Goal: Check status

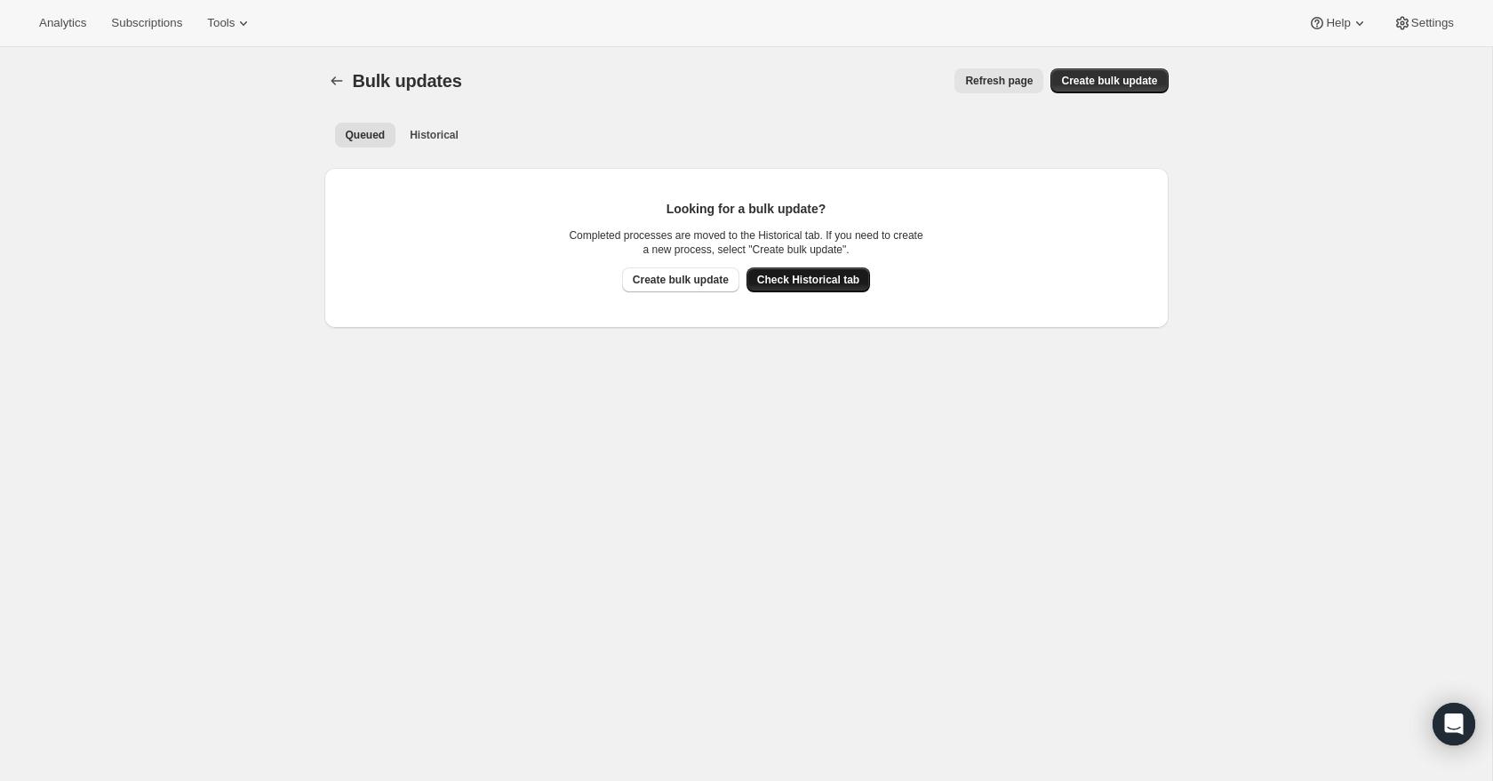
scroll to position [1, 0]
click at [822, 285] on span "Check Historical tab" at bounding box center [808, 279] width 102 height 14
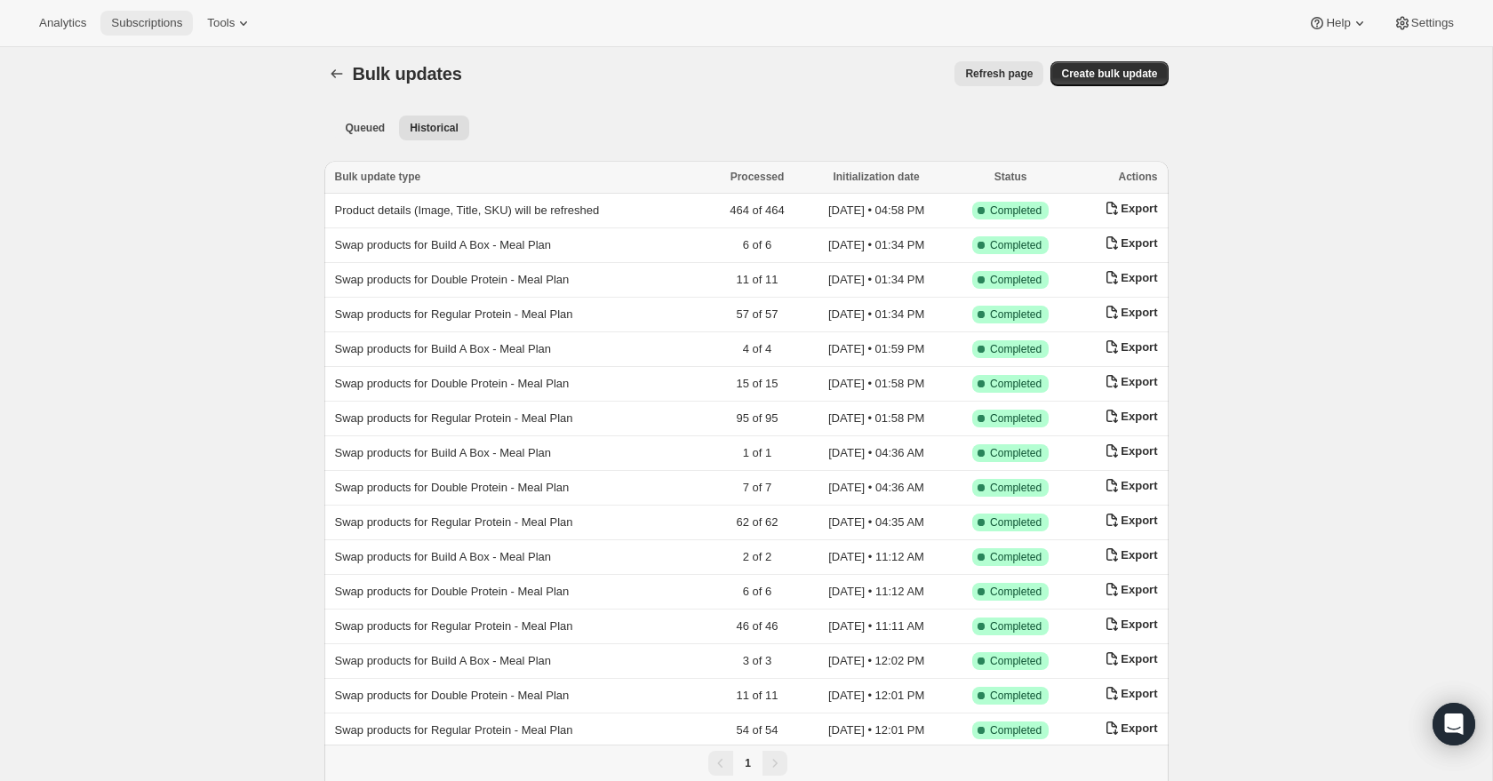
scroll to position [9, 0]
click at [154, 22] on span "Subscriptions" at bounding box center [146, 23] width 71 height 14
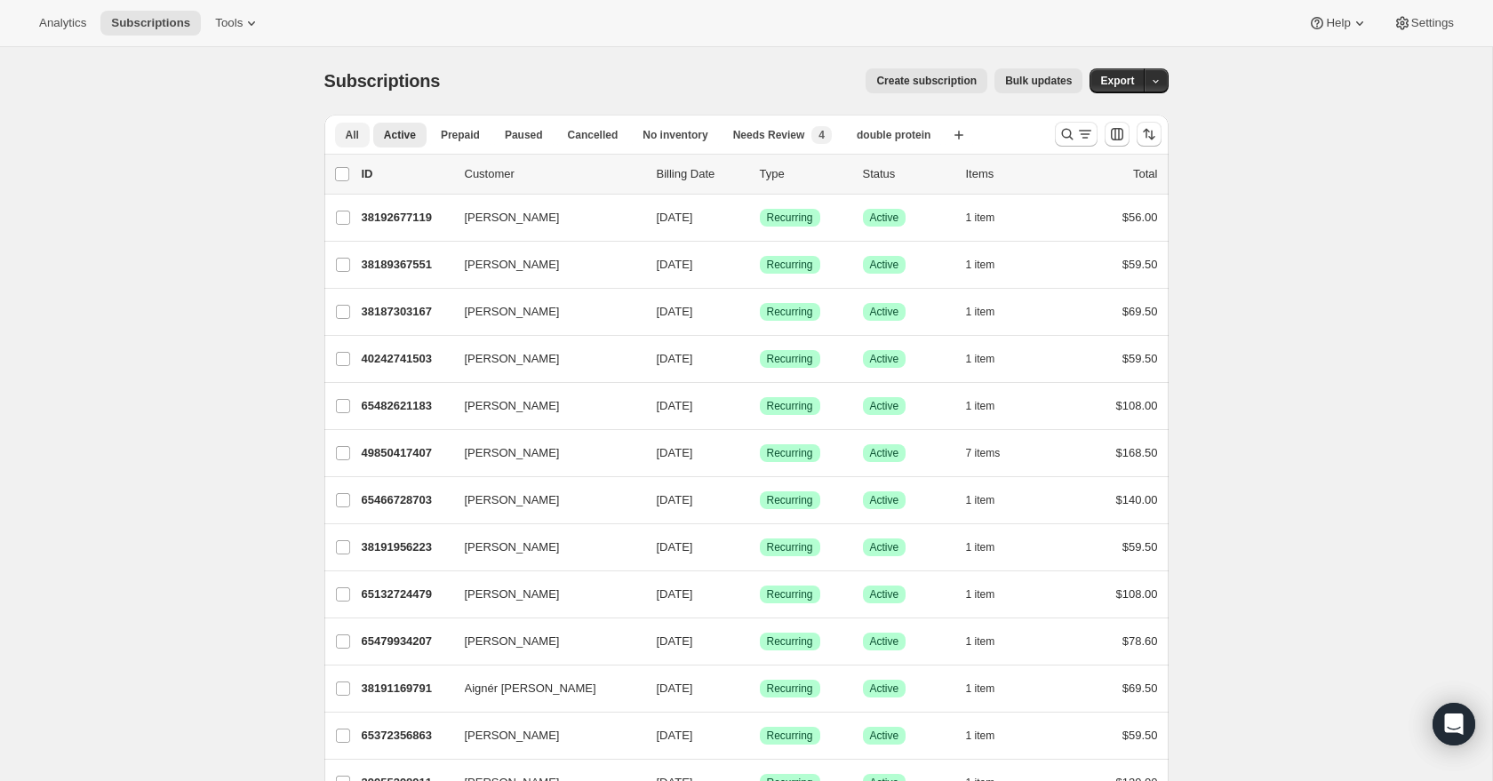
click at [342, 126] on button "All" at bounding box center [352, 135] width 35 height 25
click at [400, 128] on span "Active" at bounding box center [400, 135] width 32 height 14
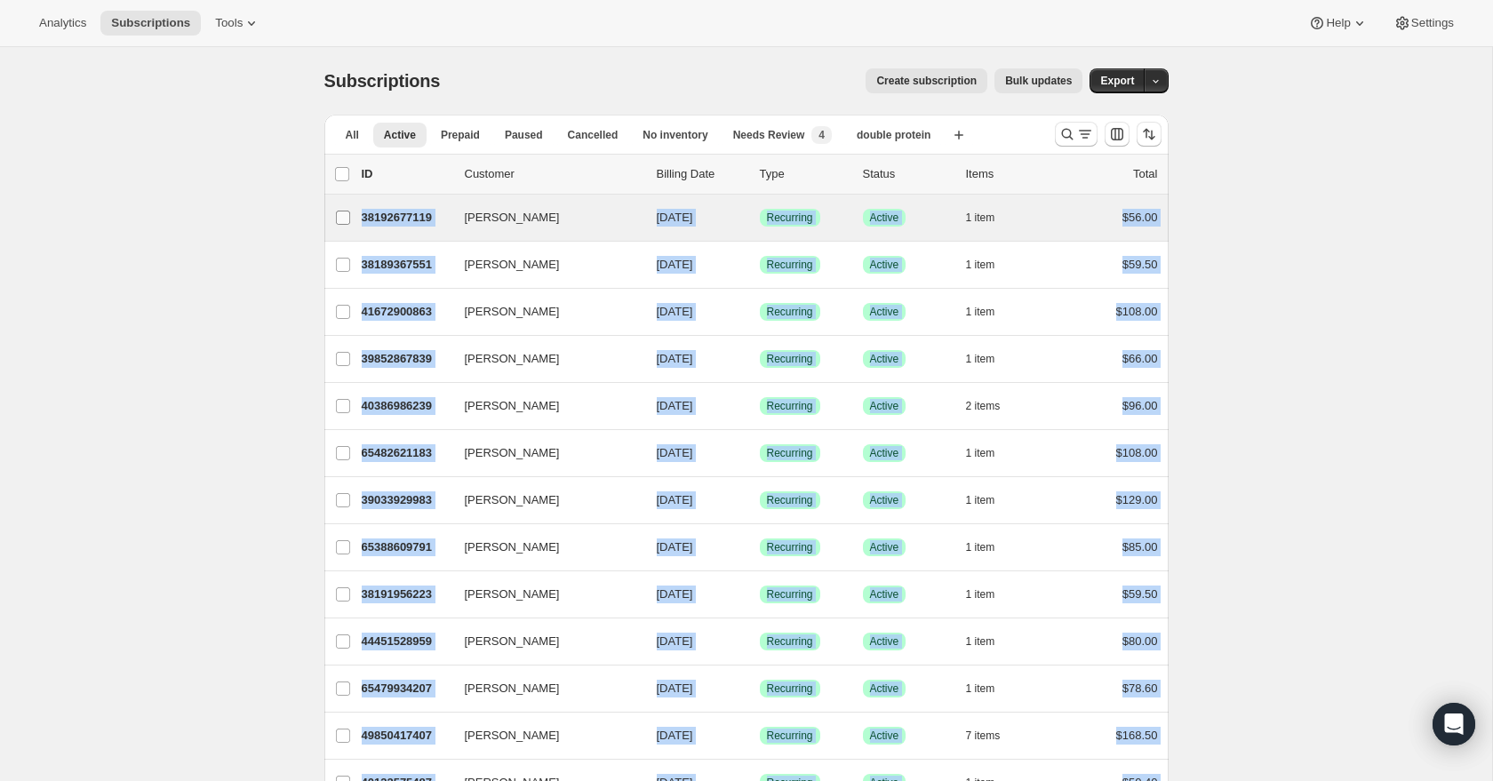
drag, startPoint x: 1188, startPoint y: 653, endPoint x: 336, endPoint y: 232, distance: 950.9
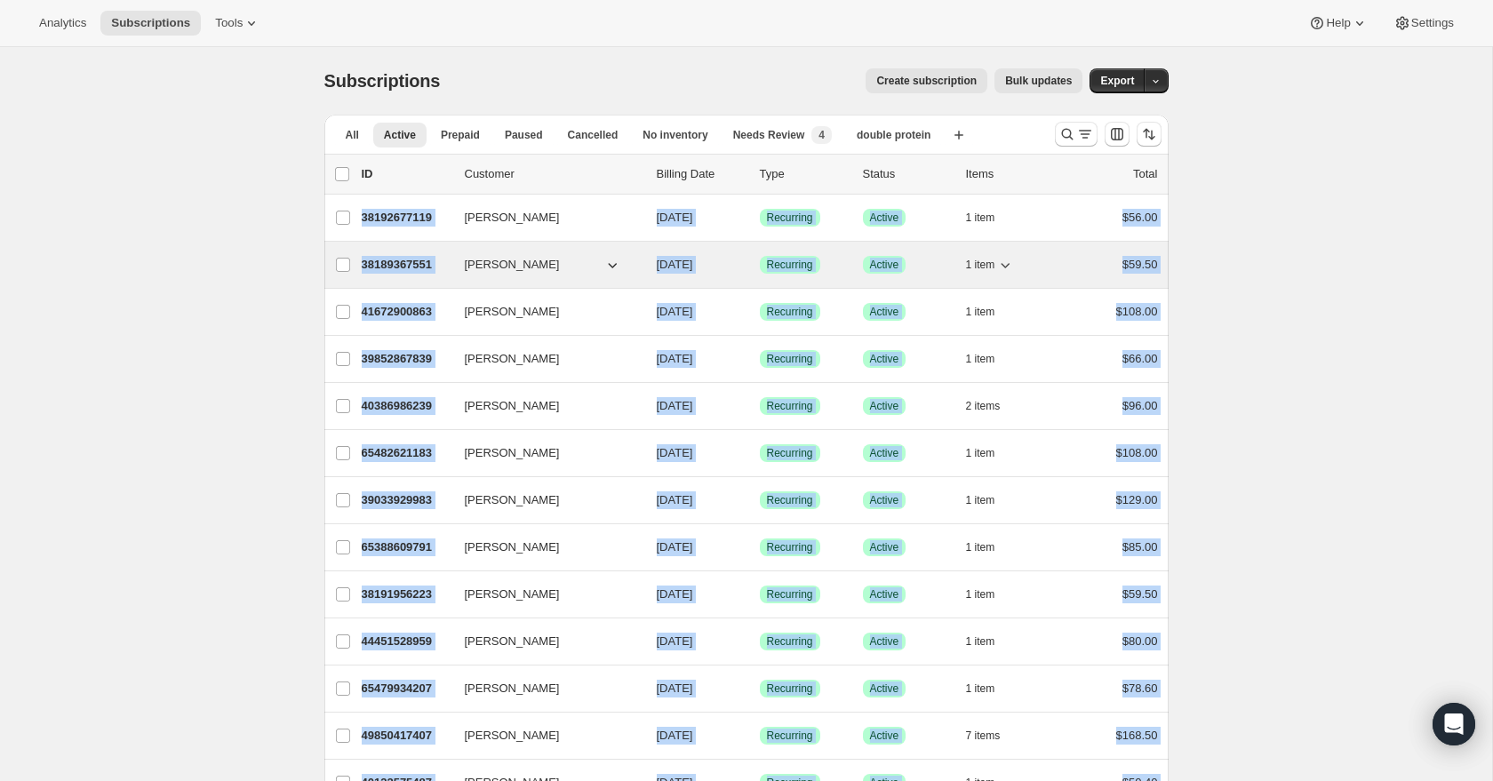
copy ul "[PERSON_NAME] 38192677119 [PERSON_NAME] [DATE] Success Recurring Success Active…"
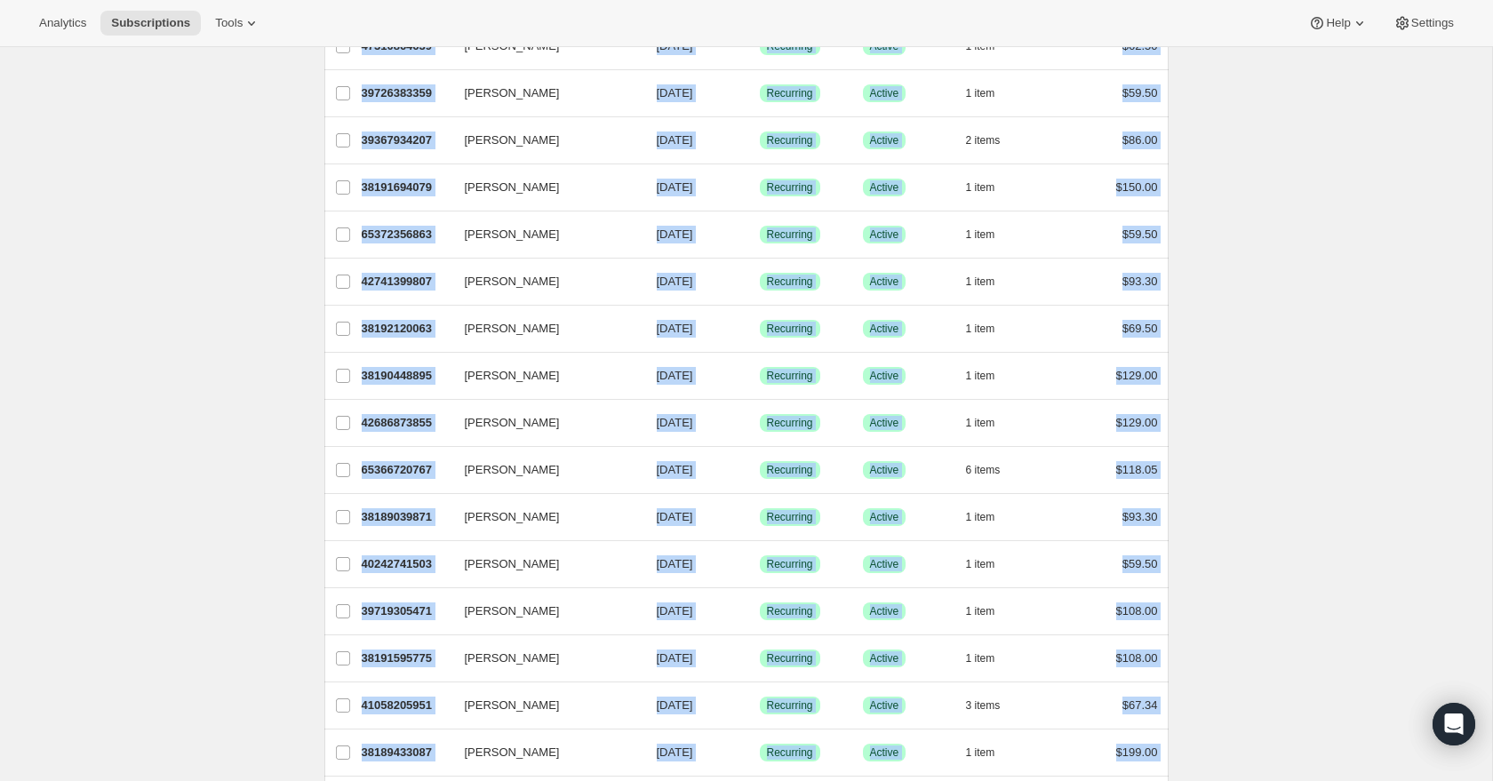
scroll to position [1868, 0]
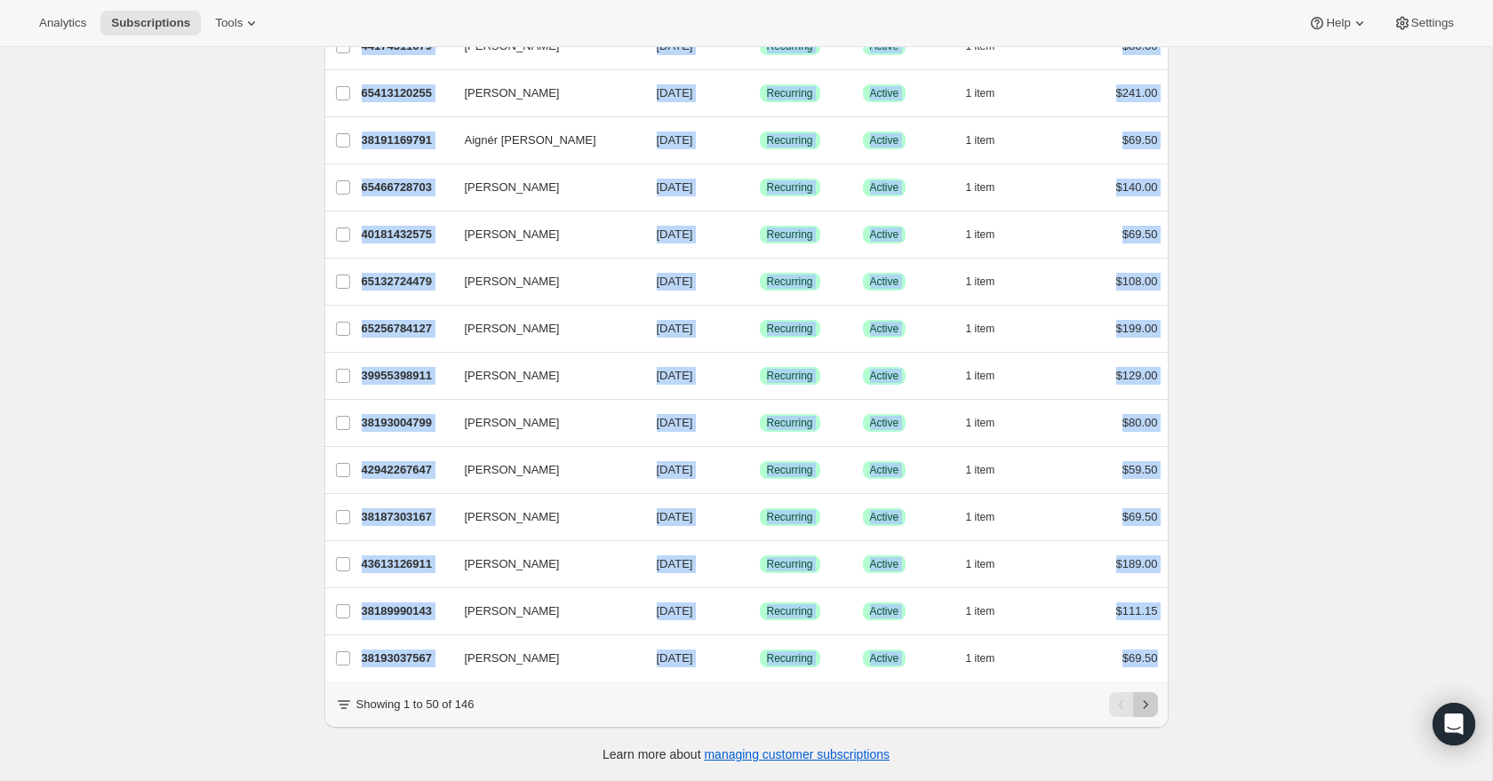
drag, startPoint x: 1155, startPoint y: 707, endPoint x: 1146, endPoint y: 706, distance: 8.9
click at [1155, 707] on button "Next" at bounding box center [1145, 704] width 25 height 25
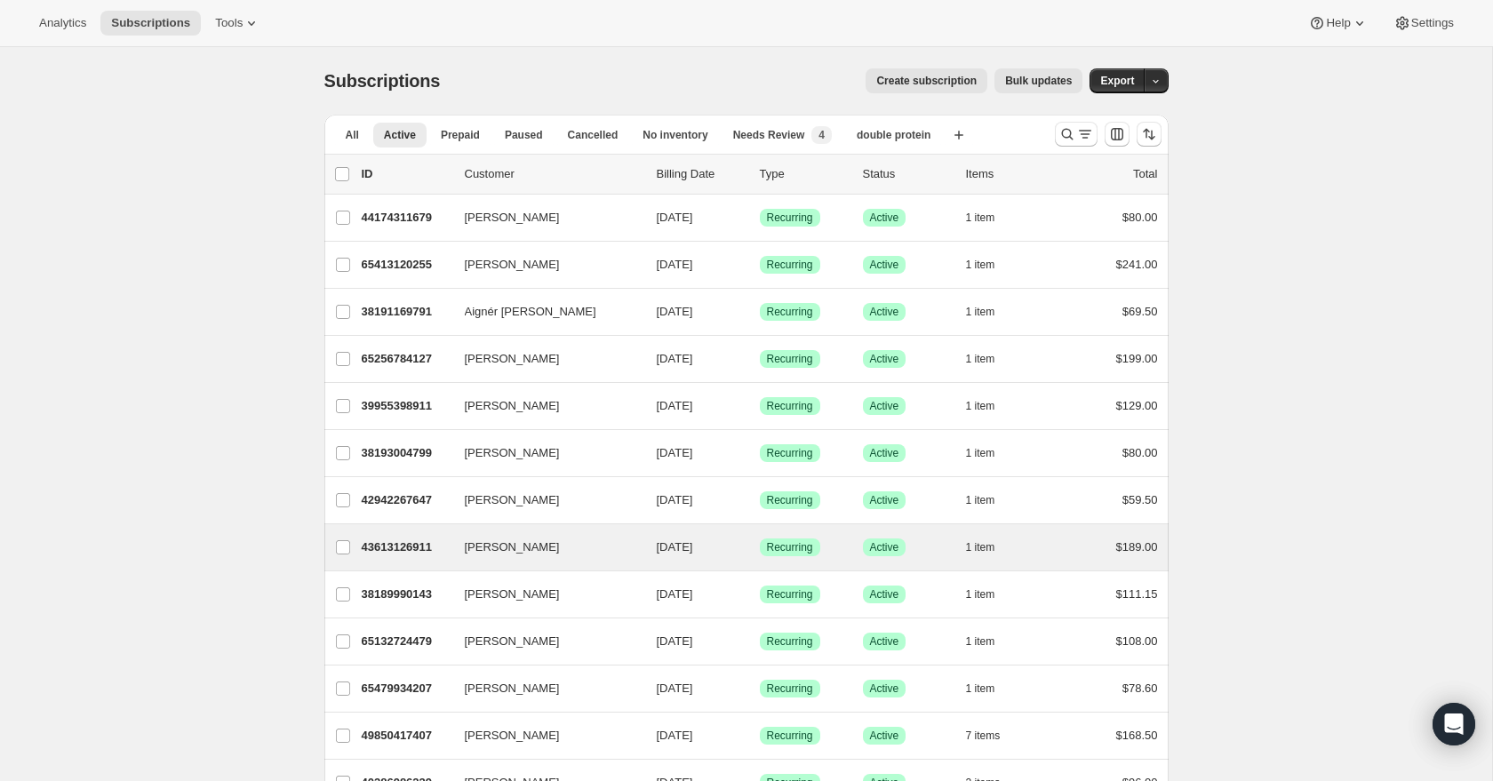
scroll to position [14, 0]
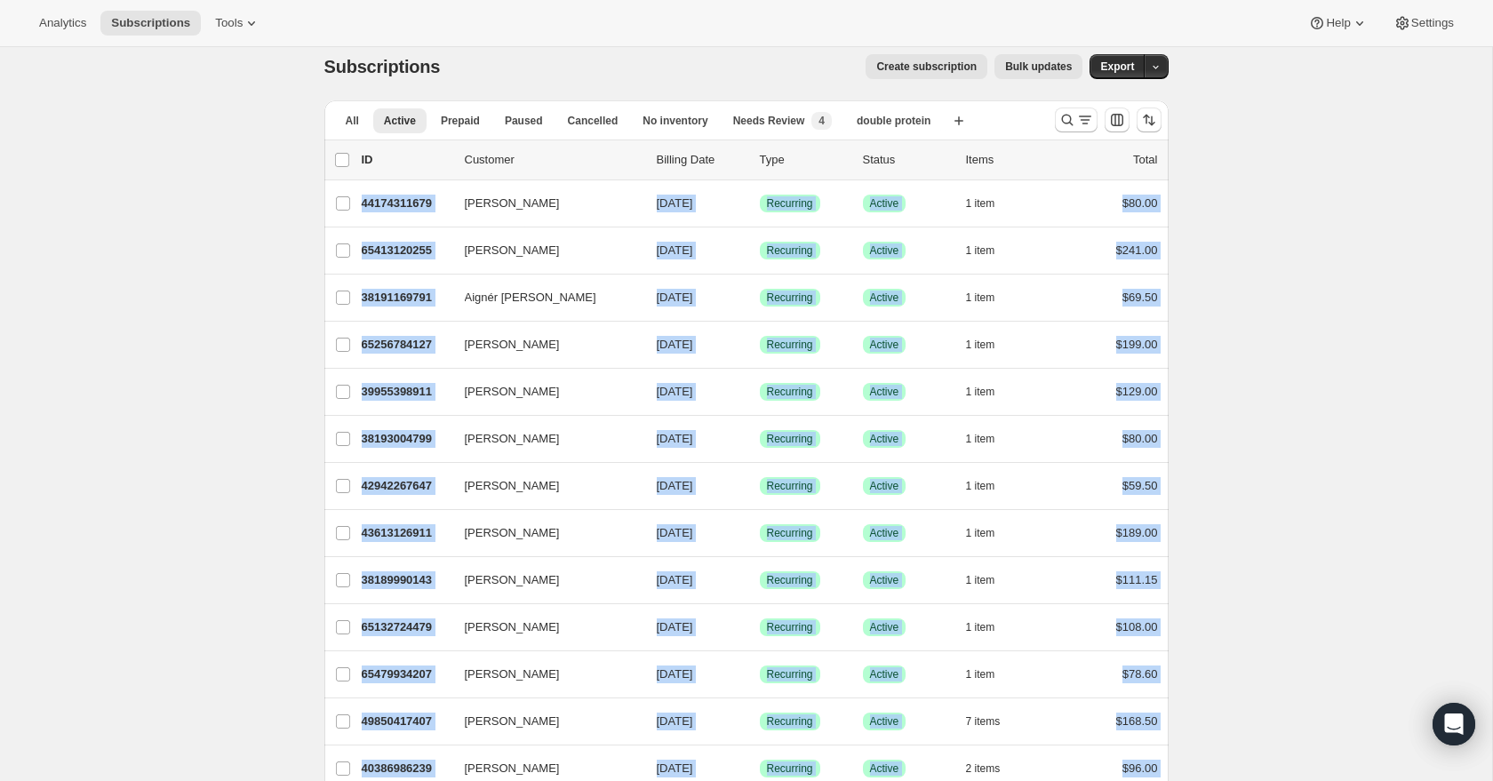
drag, startPoint x: 1192, startPoint y: 674, endPoint x: 308, endPoint y: 187, distance: 1009.7
copy ul "Loremi Dolo 23034692482 Sitame Cons 43/80/7628 Adipisc Elitseddo Eiusmod Tempor…"
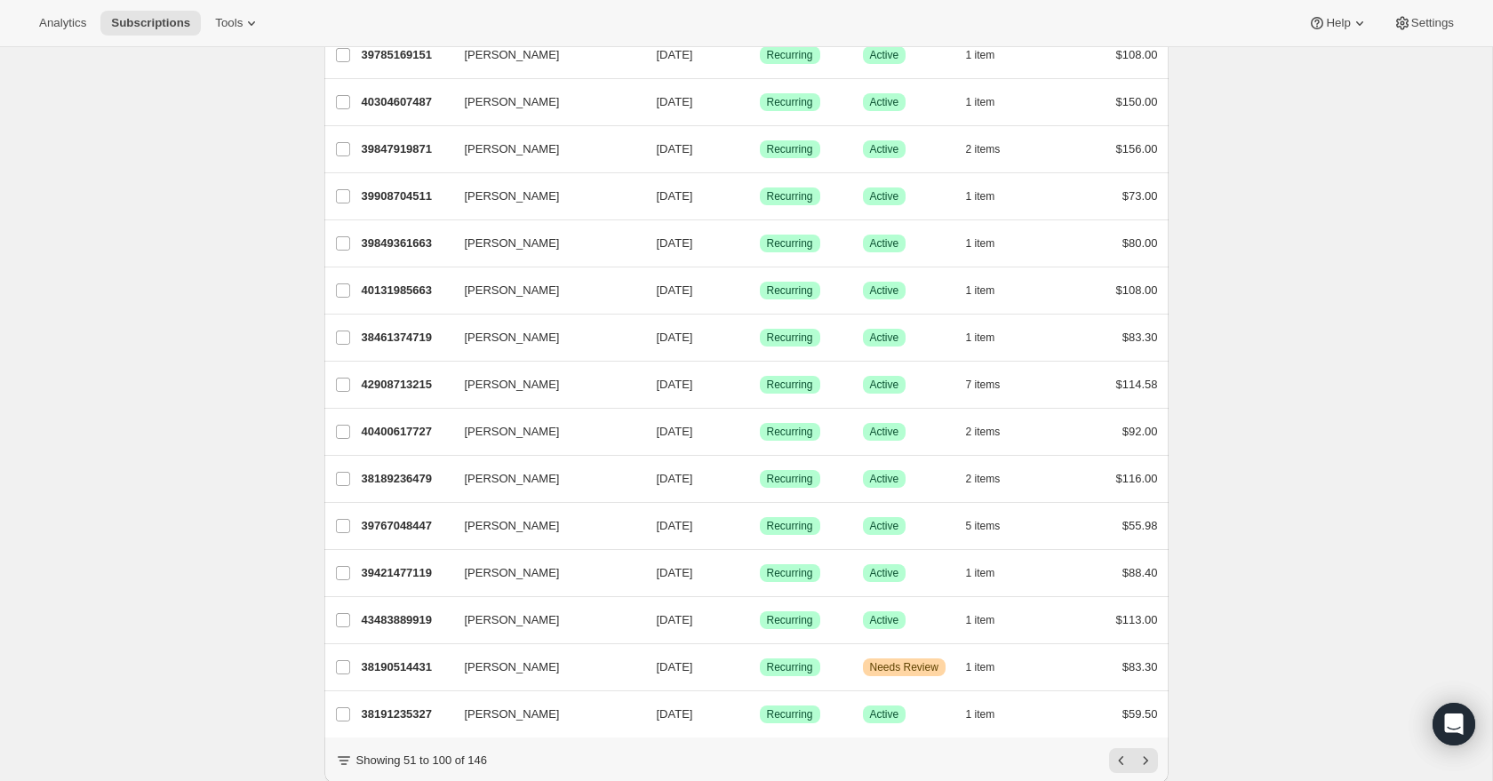
scroll to position [1868, 0]
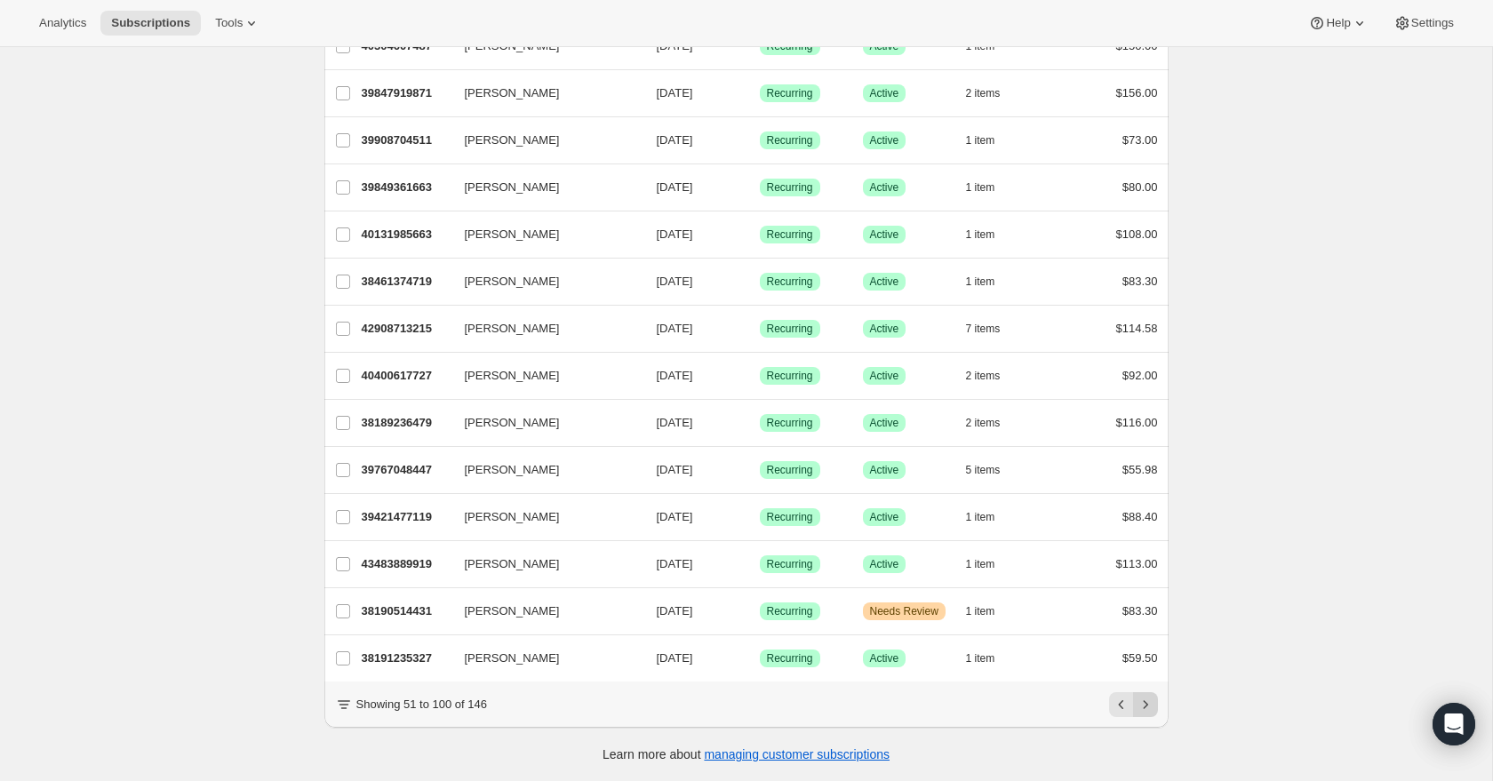
click at [1148, 707] on icon "Next" at bounding box center [1146, 705] width 18 height 18
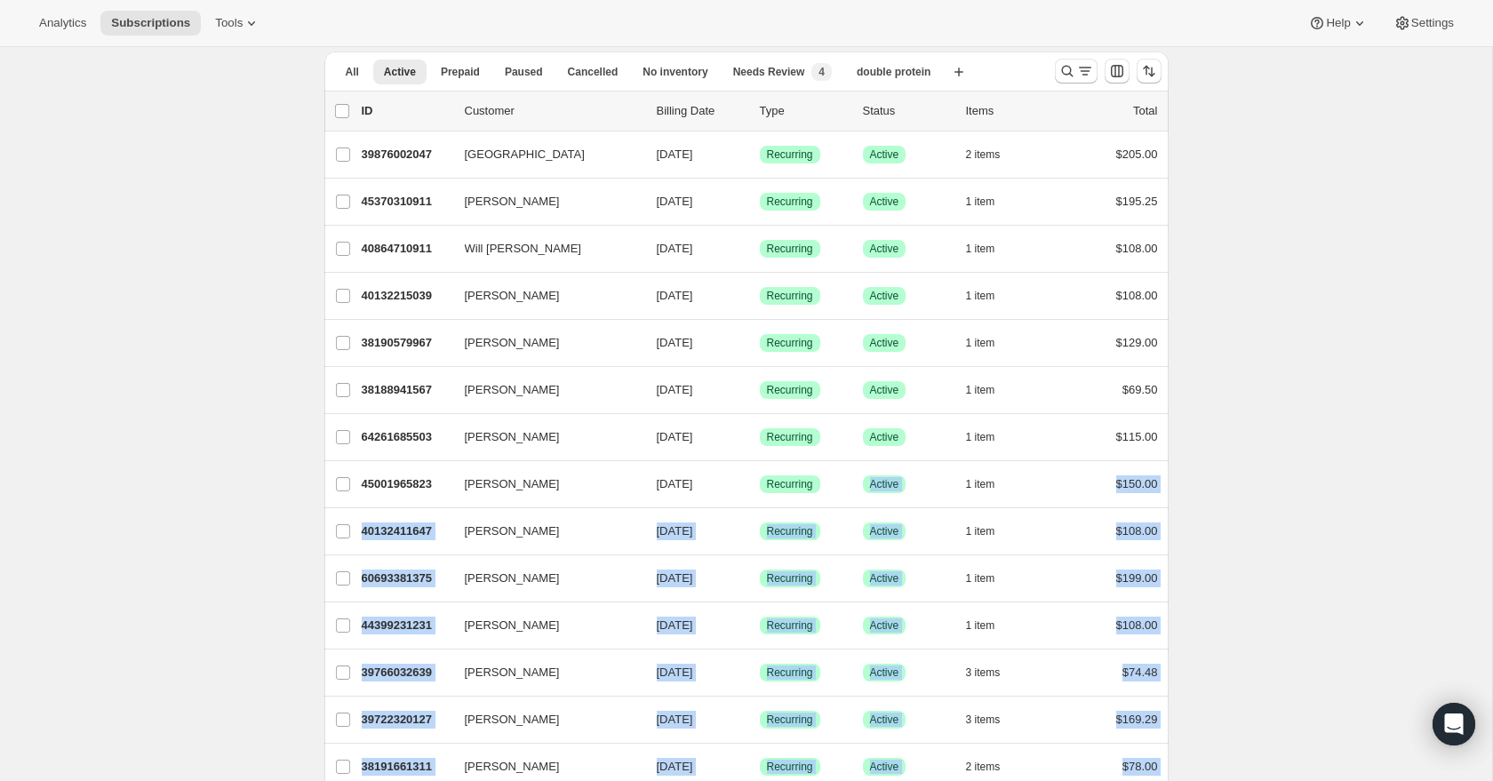
scroll to position [0, 0]
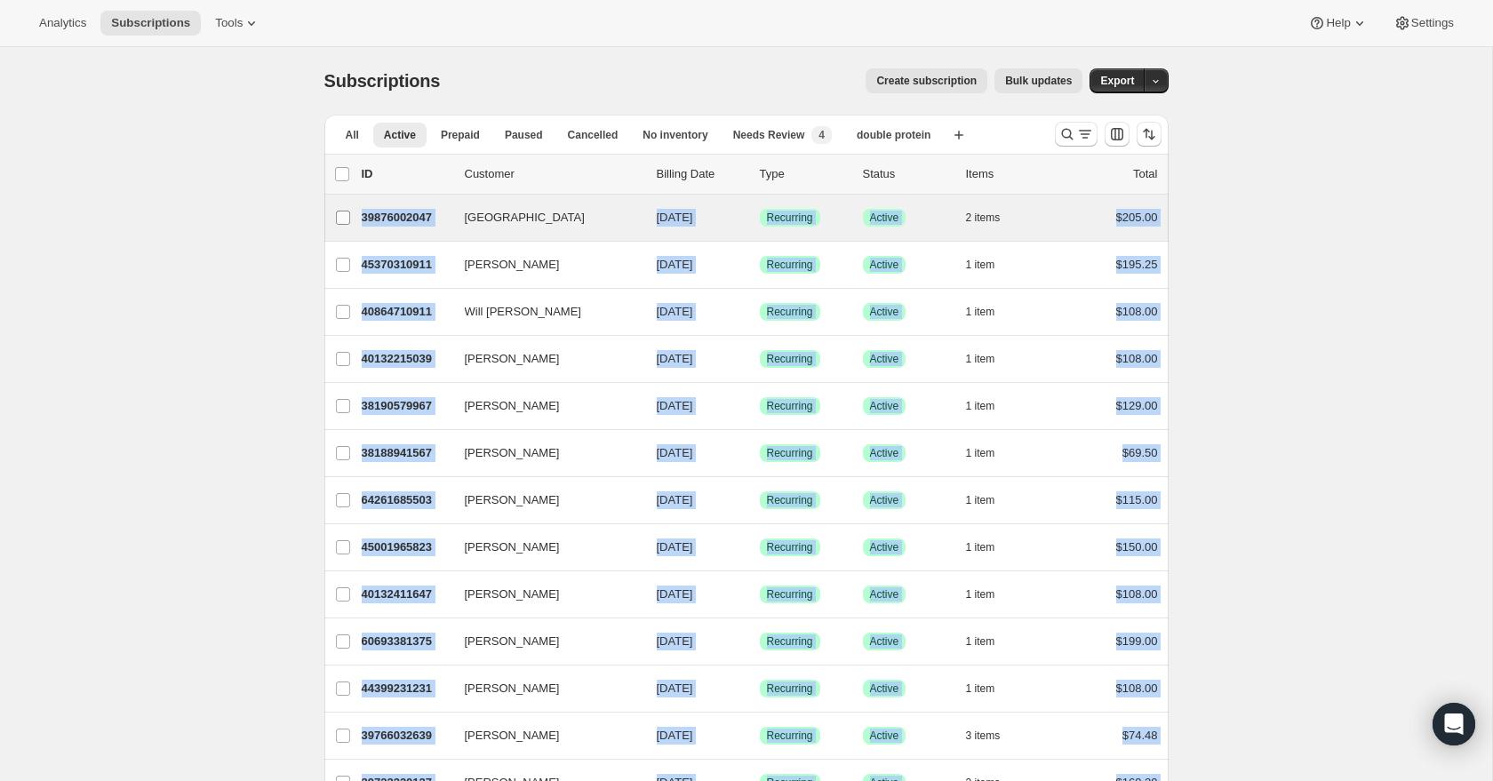
drag, startPoint x: 1210, startPoint y: 557, endPoint x: 326, endPoint y: 217, distance: 946.9
copy ul "[GEOGRAPHIC_DATA] 39876002047 [GEOGRAPHIC_DATA] [DATE] Success Recurring Succes…"
